Goal: Find specific page/section: Find specific page/section

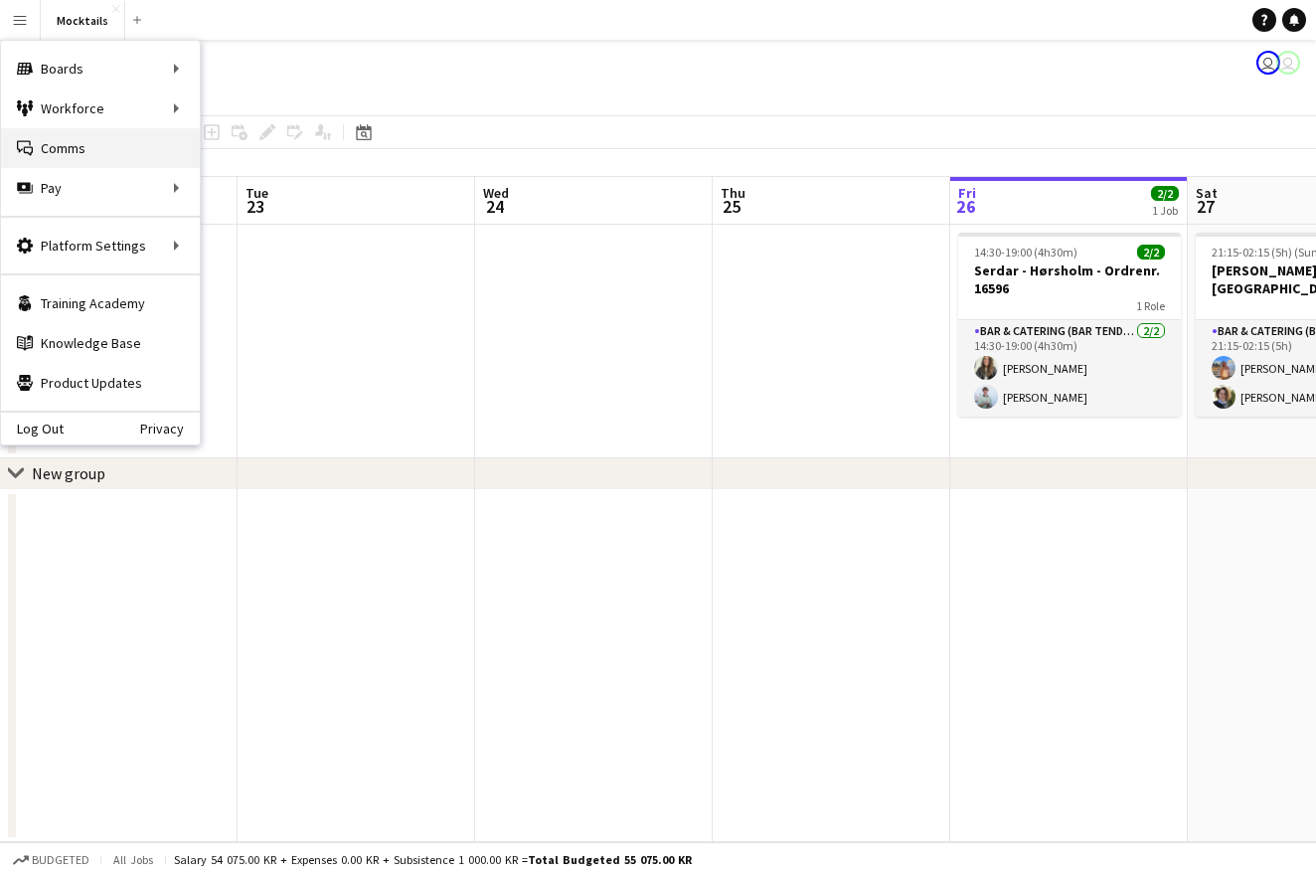
scroll to position [0, 474]
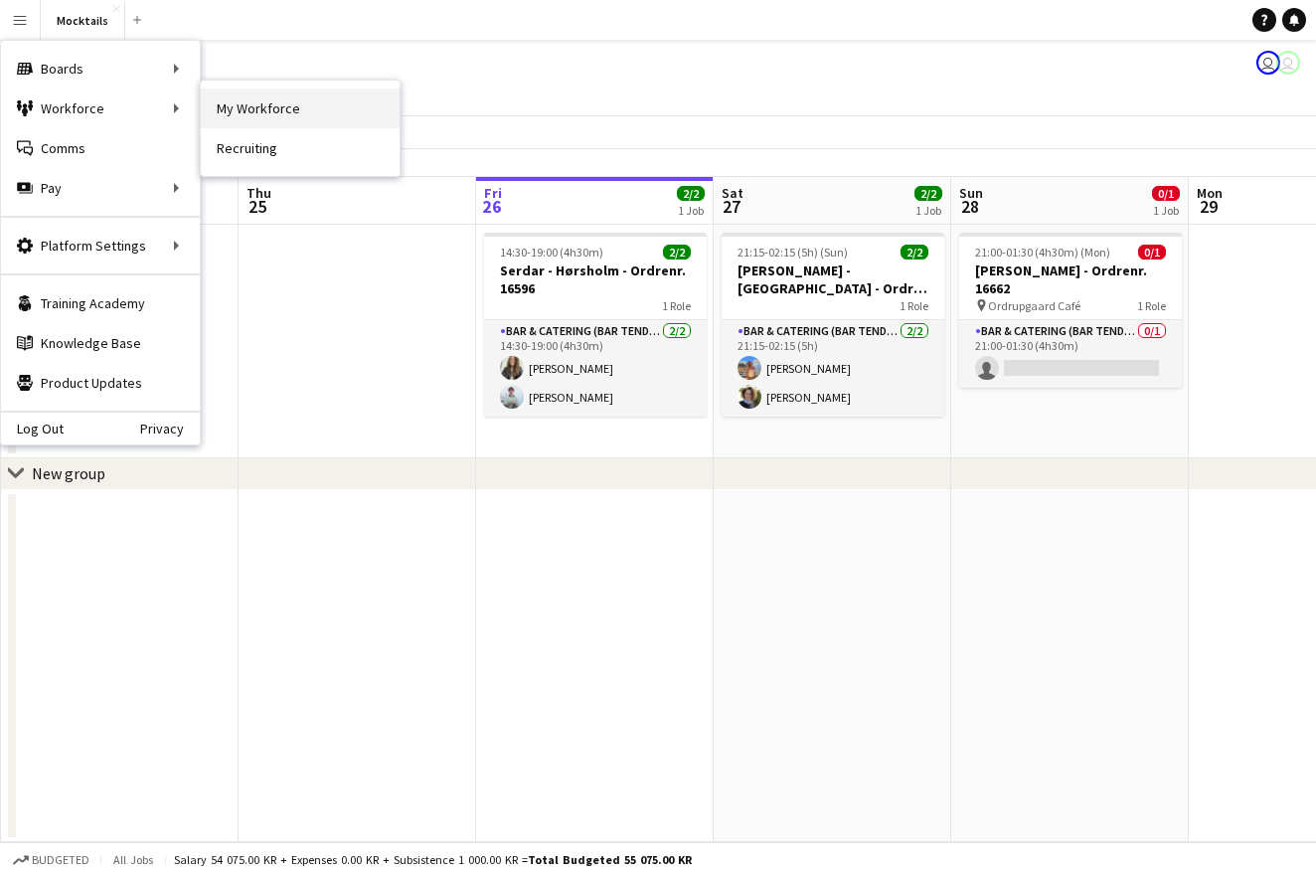
click at [245, 109] on link "My Workforce" at bounding box center [300, 108] width 199 height 40
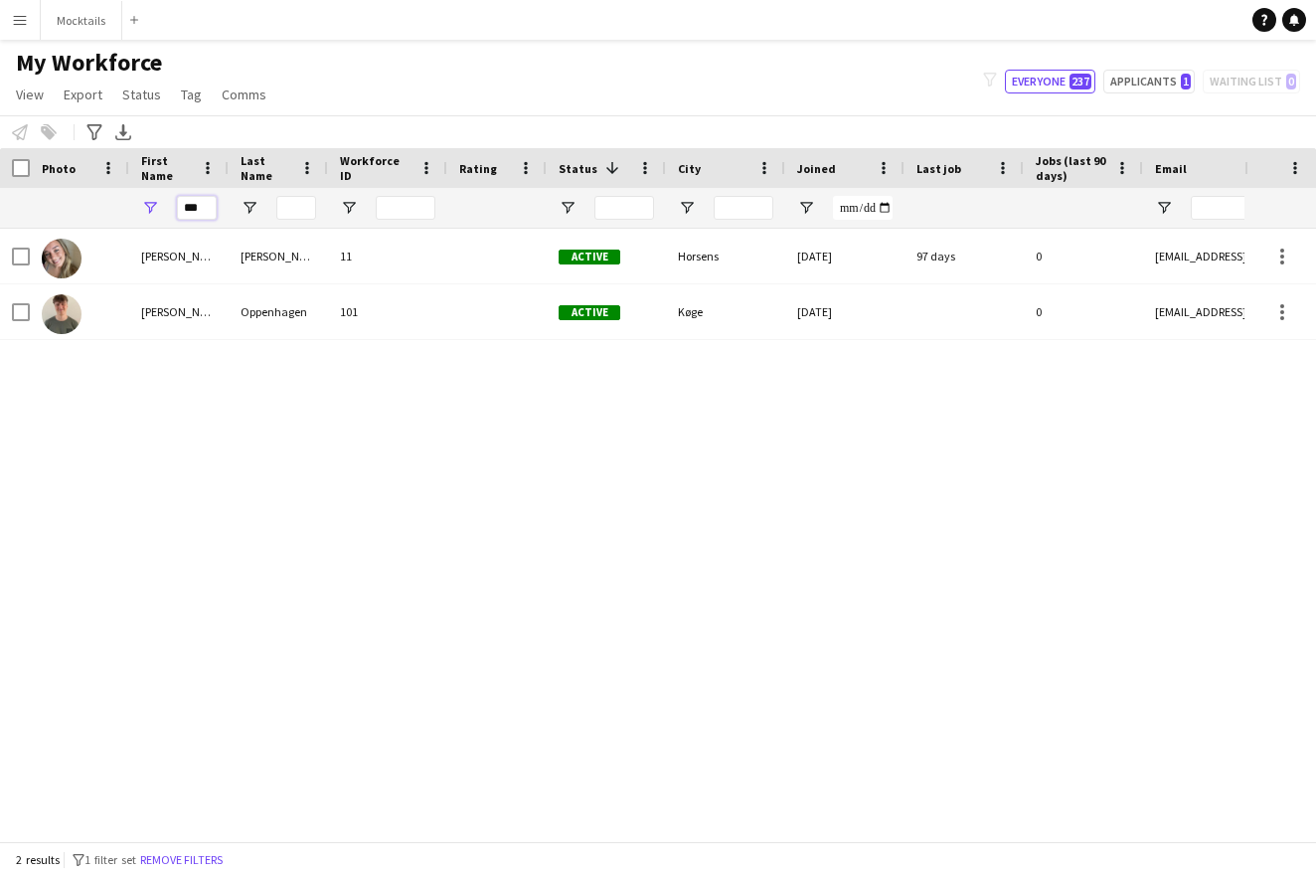
click at [196, 212] on input "***" at bounding box center [197, 208] width 40 height 24
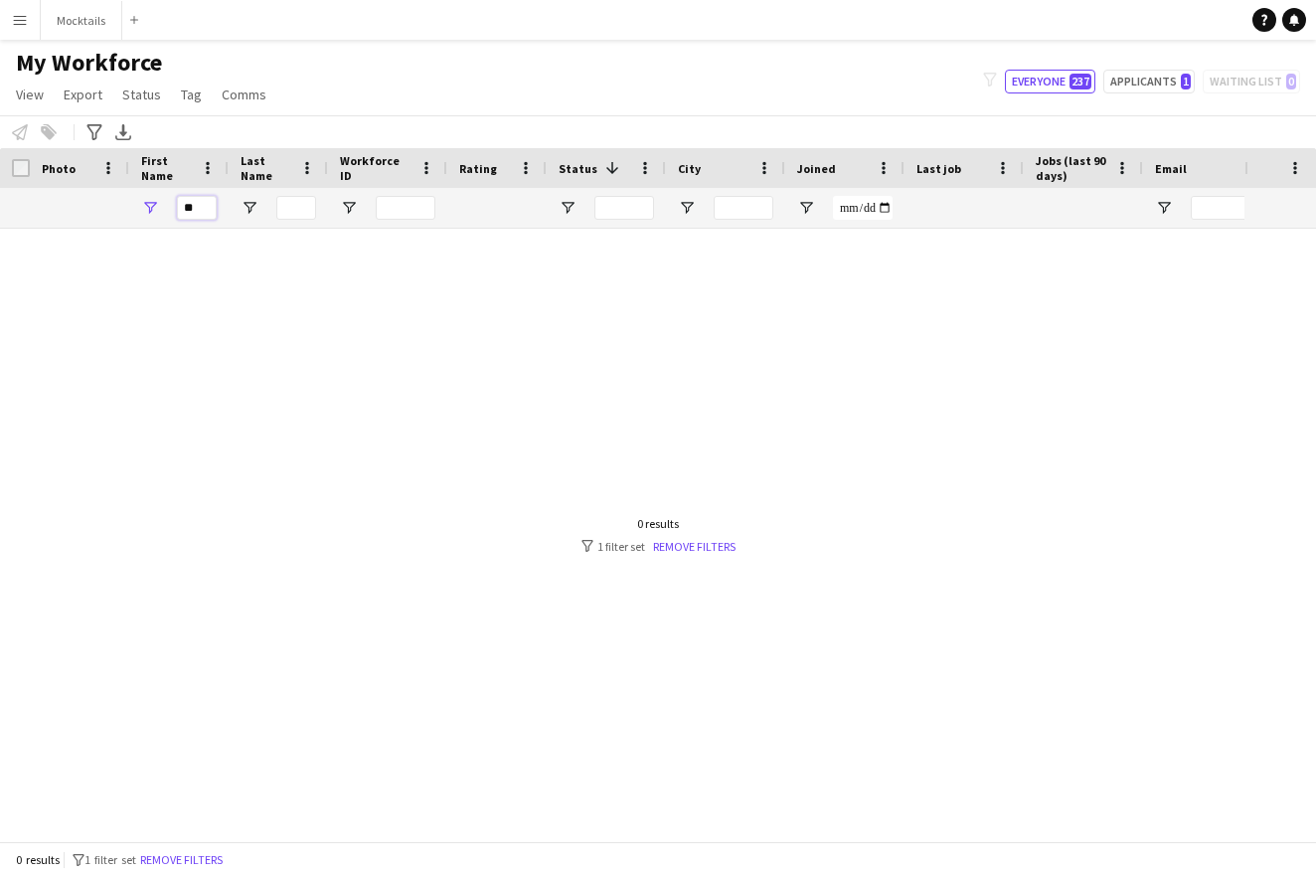
type input "*"
type input "******"
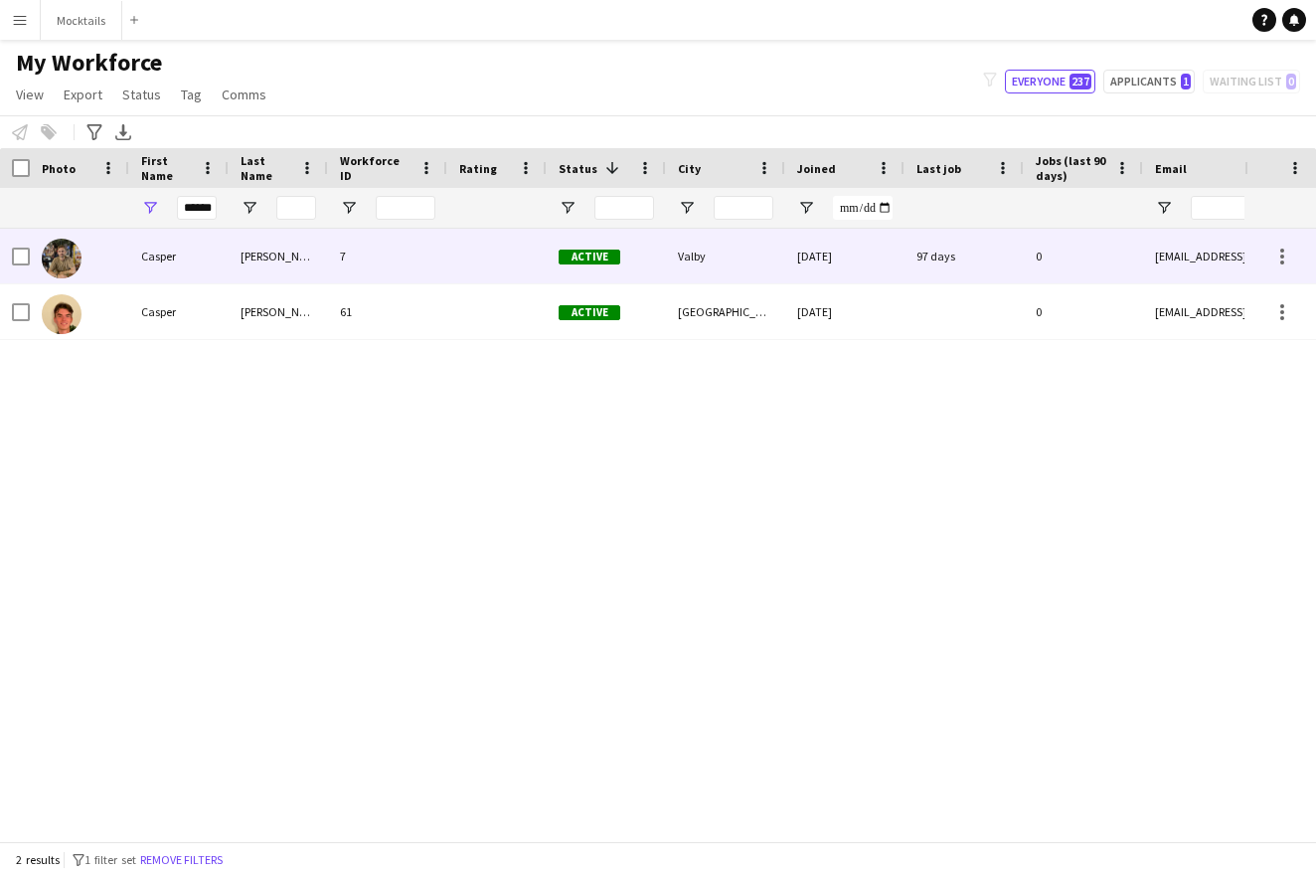
click at [129, 261] on div "Casper" at bounding box center [178, 256] width 99 height 55
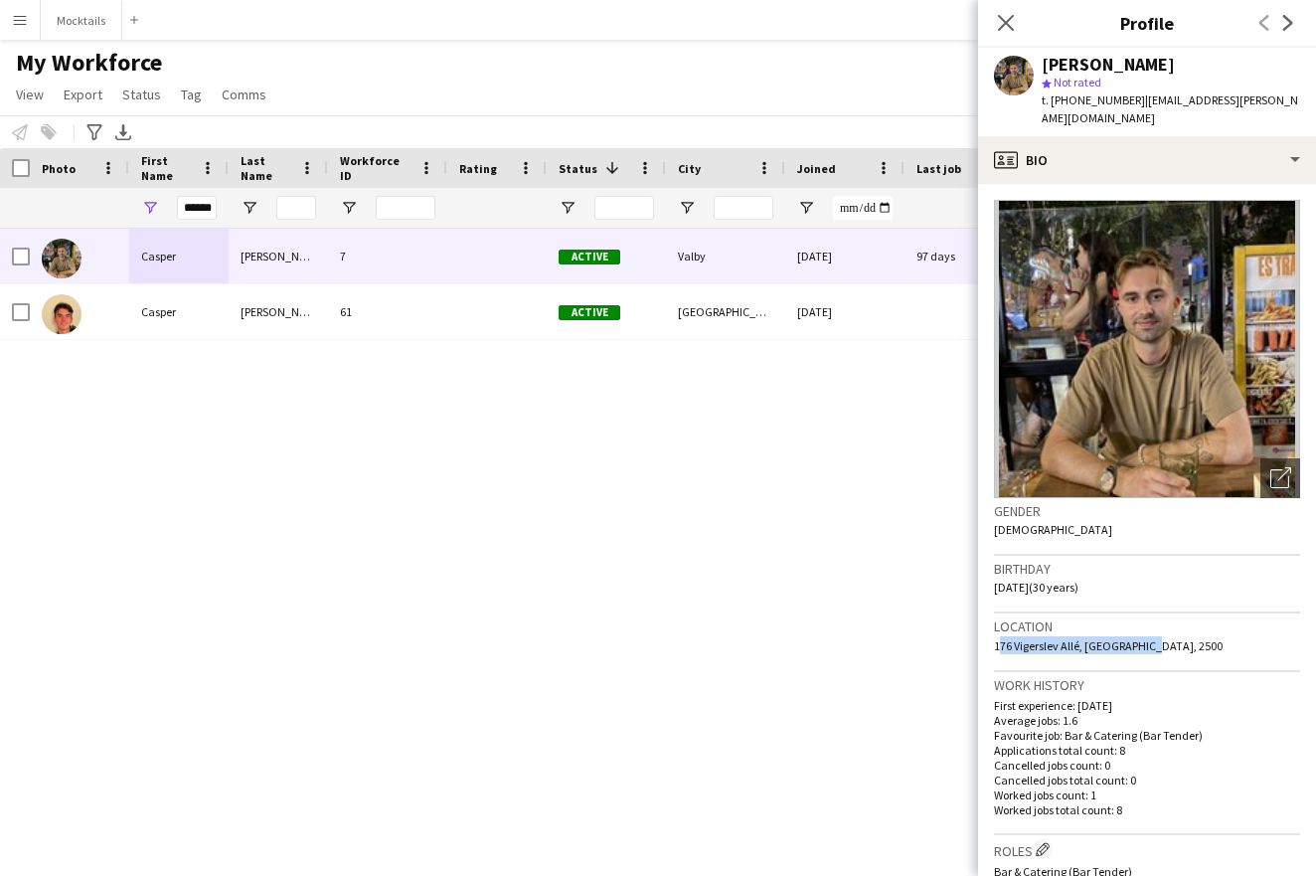
drag, startPoint x: 993, startPoint y: 625, endPoint x: 1153, endPoint y: 624, distance: 160.1
click at [1153, 624] on app-crew-profile-bio "Open photos pop-in Gender [DEMOGRAPHIC_DATA] Birthday [DEMOGRAPHIC_DATA] (30 ye…" at bounding box center [1147, 530] width 338 height 692
copy span "176 Vigerslev Allé, [GEOGRAPHIC_DATA], 2500"
click at [596, 433] on div "[PERSON_NAME] 7 Active Valby [DATE] 97 days 0 [EMAIL_ADDRESS][PERSON_NAME][DOMA…" at bounding box center [622, 535] width 1245 height 612
click at [92, 18] on button "Mocktails Close" at bounding box center [82, 20] width 82 height 39
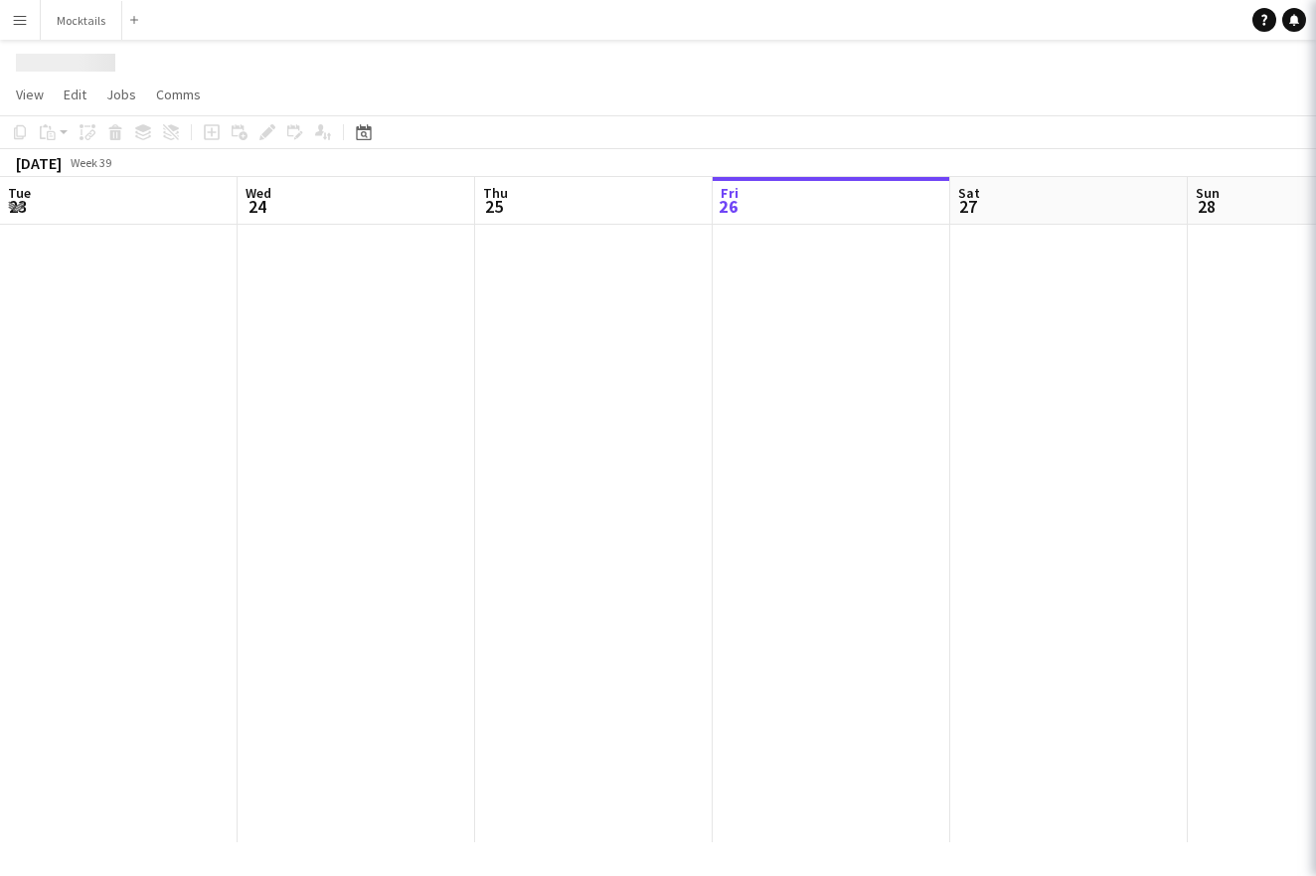
scroll to position [0, 475]
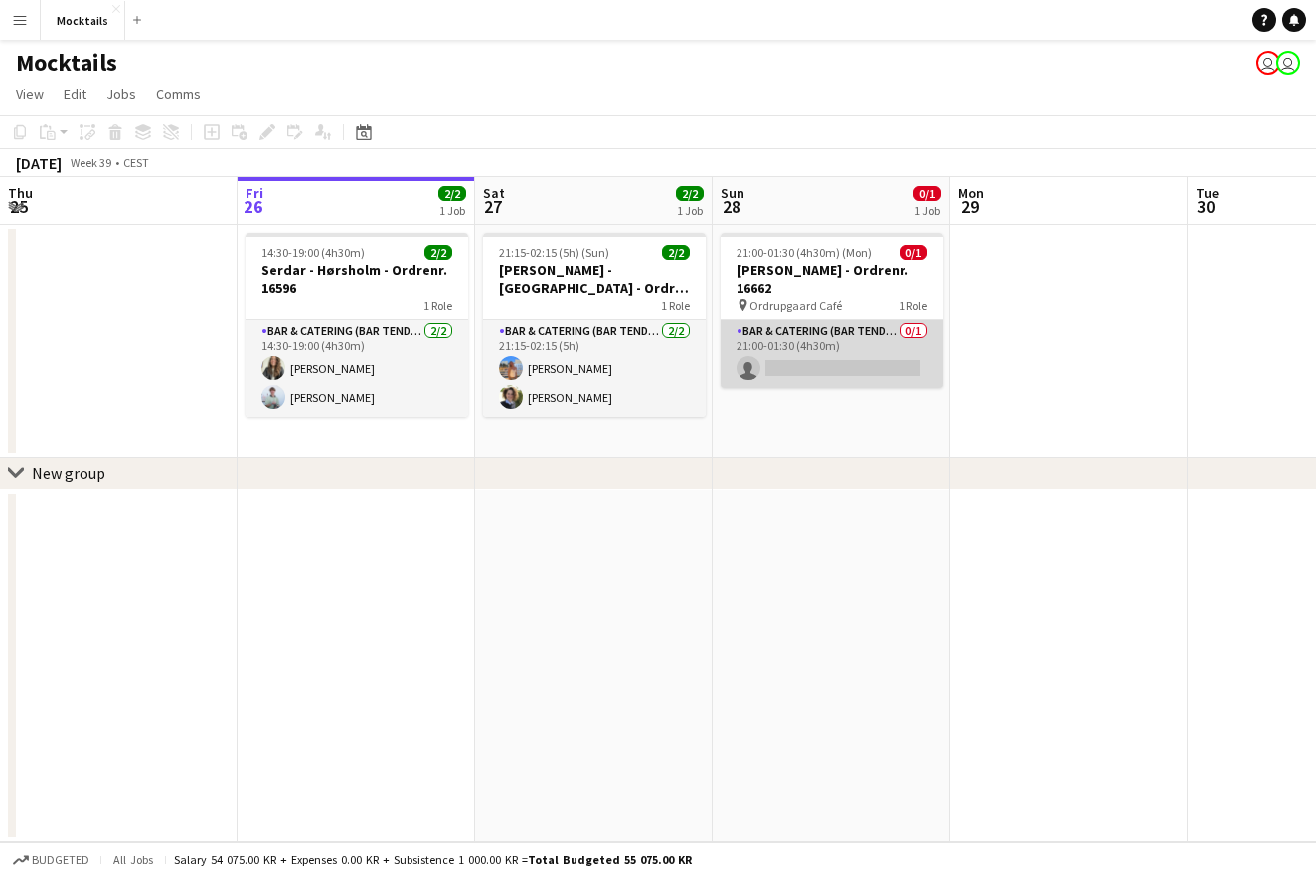
click at [841, 353] on app-card-role "Bar & Catering (Bar Tender) 0/1 21:00-01:30 (4h30m) single-neutral-actions" at bounding box center [832, 354] width 223 height 68
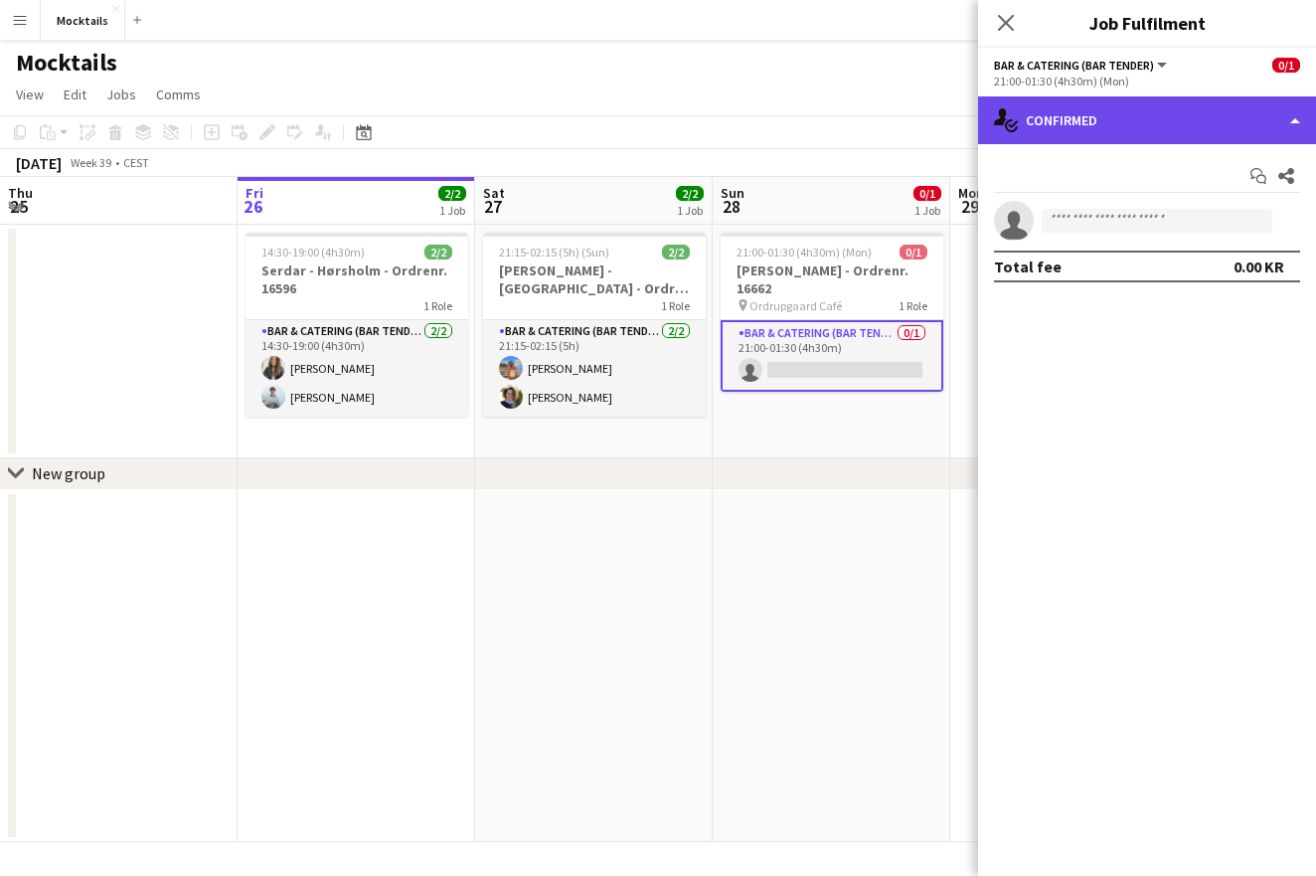
click at [1107, 109] on div "single-neutral-actions-check-2 Confirmed" at bounding box center [1147, 120] width 338 height 48
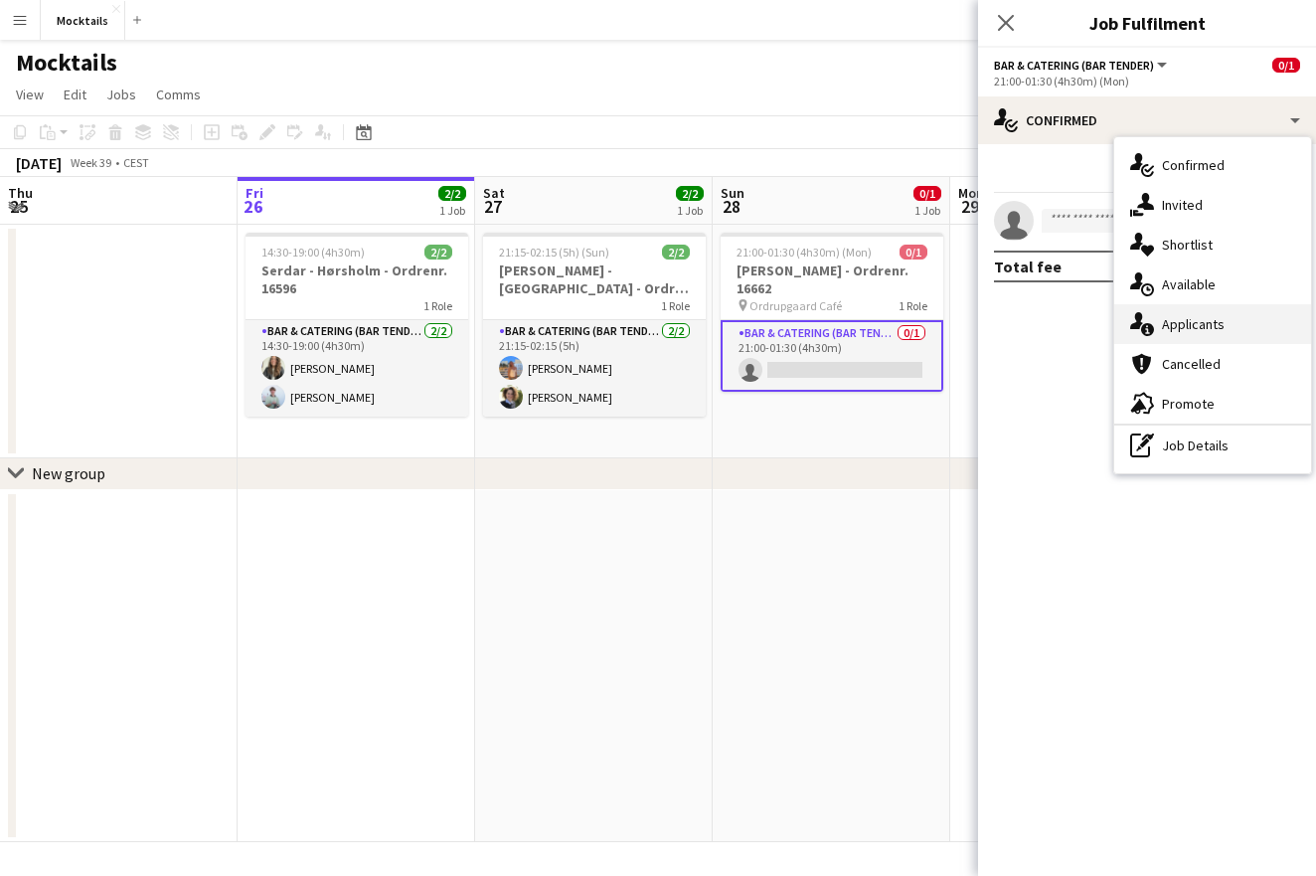
click at [1208, 319] on span "Applicants" at bounding box center [1193, 324] width 63 height 18
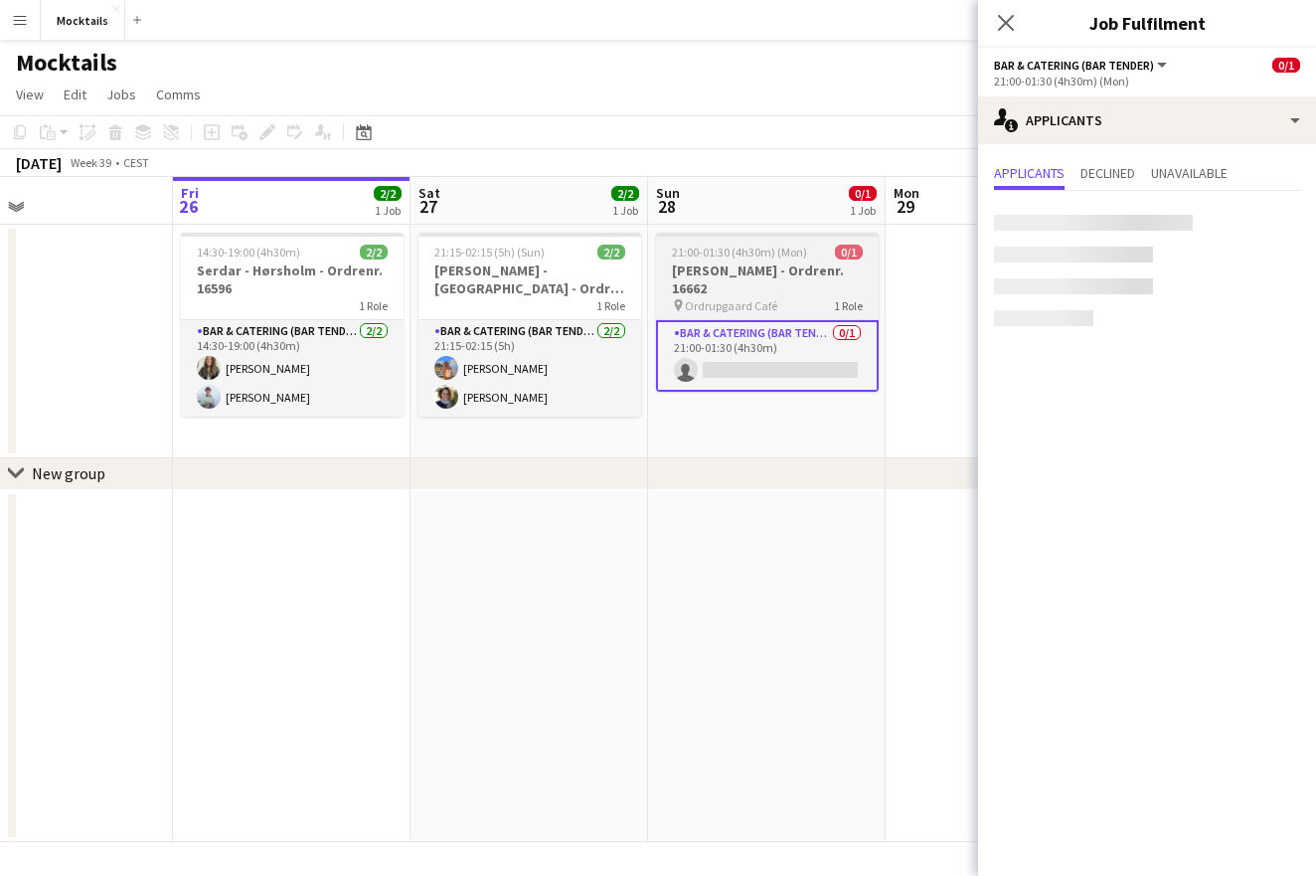
scroll to position [0, 533]
